Goal: Task Accomplishment & Management: Complete application form

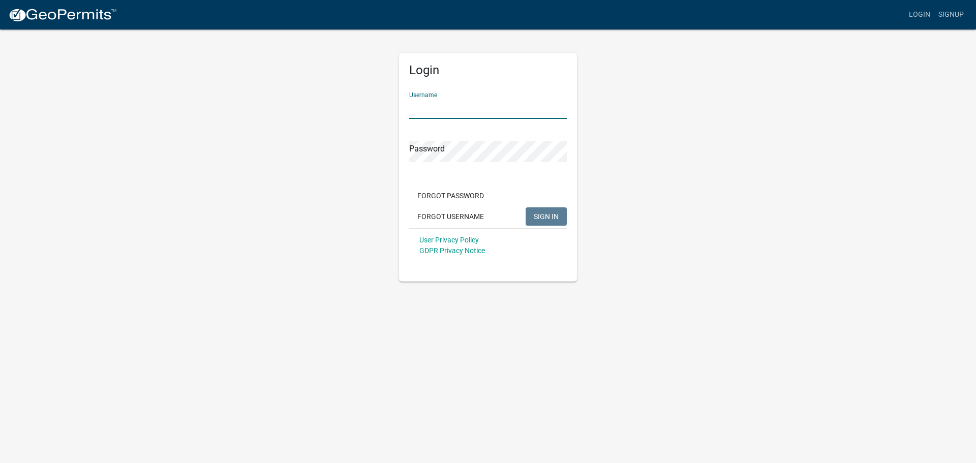
click at [427, 102] on input "Username" at bounding box center [488, 108] width 158 height 21
